Goal: Task Accomplishment & Management: Manage account settings

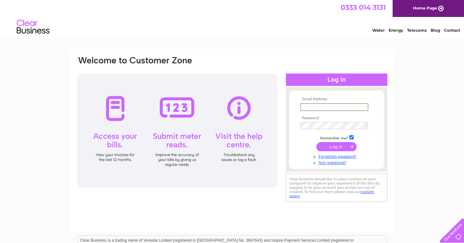
click at [312, 106] on input "text" at bounding box center [334, 107] width 68 height 8
type input "[EMAIL_ADDRESS][DOMAIN_NAME]"
click at [311, 120] on tbody "Email Address: [EMAIL_ADDRESS][DOMAIN_NAME] Password: Remember me?" at bounding box center [336, 131] width 76 height 68
click at [316, 142] on input "submit" at bounding box center [336, 146] width 40 height 9
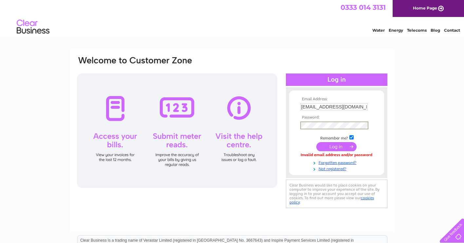
click at [316, 142] on input "submit" at bounding box center [336, 146] width 40 height 9
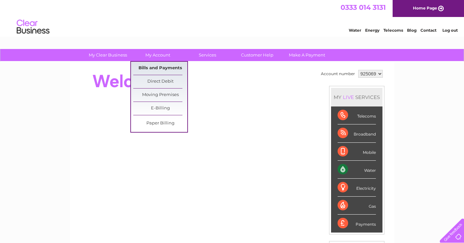
click at [160, 65] on link "Bills and Payments" at bounding box center [160, 68] width 54 height 13
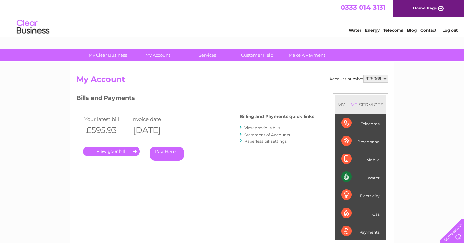
click at [122, 153] on link "." at bounding box center [111, 151] width 57 height 9
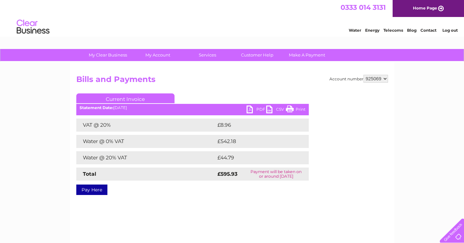
click at [255, 108] on link "PDF" at bounding box center [256, 110] width 20 height 9
